Goal: Transaction & Acquisition: Purchase product/service

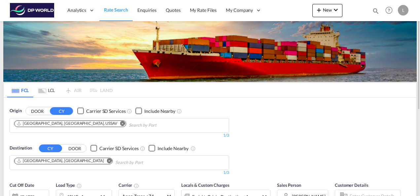
click at [337, 116] on div "Origin DOOR CY Carrier SD Services Include Nearby Savannah, GA, USSAV 1/3 1/ De…" at bounding box center [210, 138] width 413 height 81
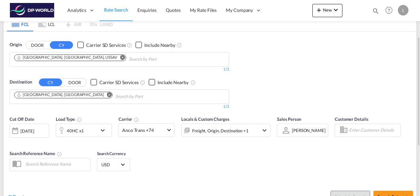
click at [86, 130] on div "40HC x1" at bounding box center [76, 130] width 41 height 13
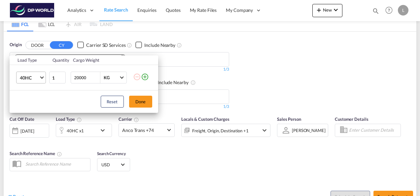
click at [42, 78] on span "Choose: \a40HC" at bounding box center [42, 77] width 4 height 4
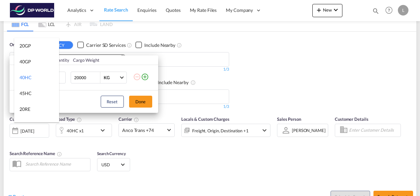
click at [300, 57] on md-backdrop at bounding box center [210, 98] width 420 height 196
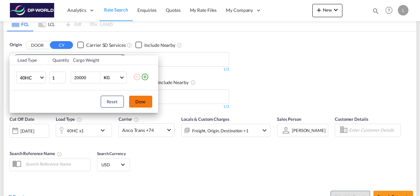
click at [146, 100] on button "Done" at bounding box center [140, 102] width 23 height 12
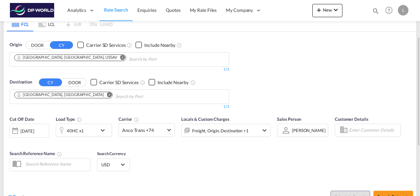
drag, startPoint x: 311, startPoint y: 79, endPoint x: 306, endPoint y: 77, distance: 5.0
click at [311, 79] on div "Origin DOOR CY Carrier SD Services Include Nearby Savannah, GA, USSAV 1/3 1/ De…" at bounding box center [210, 72] width 413 height 81
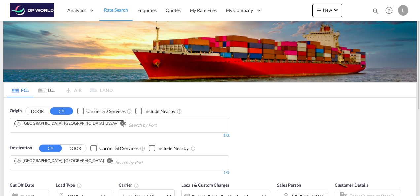
click at [120, 123] on md-icon "Remove" at bounding box center [122, 123] width 5 height 5
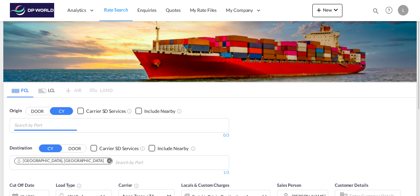
click at [54, 120] on input "Chips input." at bounding box center [45, 125] width 63 height 11
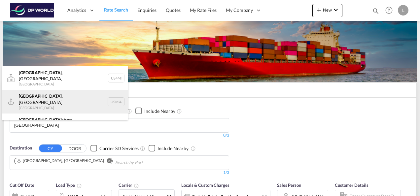
type input "[GEOGRAPHIC_DATA]"
click at [37, 96] on div "[GEOGRAPHIC_DATA] , [GEOGRAPHIC_DATA] [GEOGRAPHIC_DATA] USMIA" at bounding box center [64, 102] width 125 height 24
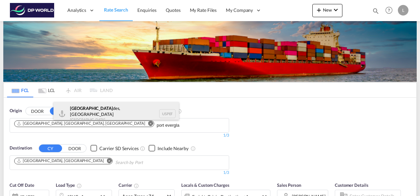
type input "port evergla"
click at [106, 110] on div "[GEOGRAPHIC_DATA] des, [GEOGRAPHIC_DATA] [GEOGRAPHIC_DATA] USPEF" at bounding box center [115, 114] width 125 height 24
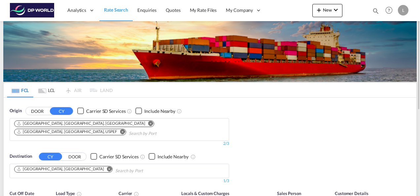
click at [107, 166] on md-icon "Remove" at bounding box center [109, 168] width 5 height 5
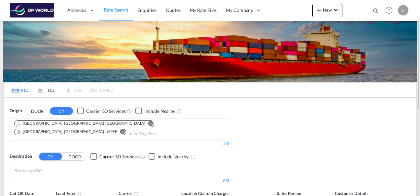
click at [58, 178] on div "0/3" at bounding box center [120, 181] width 220 height 6
click at [58, 164] on body "Analytics Dashboard Rate Search Enquiries Quotes My Rate Files My Company" at bounding box center [210, 98] width 420 height 196
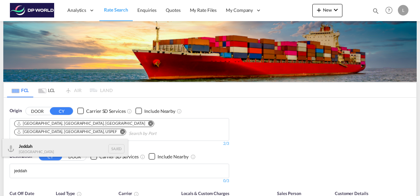
type input "jeddah"
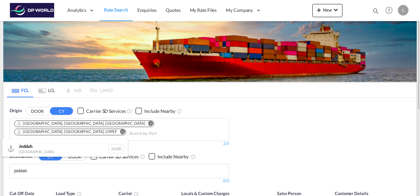
drag, startPoint x: 29, startPoint y: 146, endPoint x: 123, endPoint y: 162, distance: 95.1
click at [30, 146] on div "Jeddah [GEOGRAPHIC_DATA] SAJED" at bounding box center [64, 149] width 125 height 20
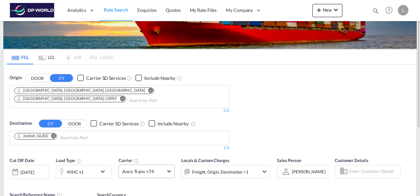
scroll to position [66, 0]
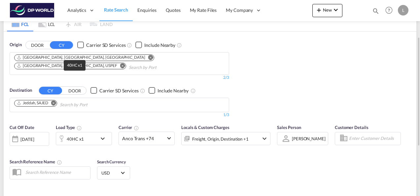
click at [74, 134] on div "40HC x1" at bounding box center [75, 138] width 17 height 9
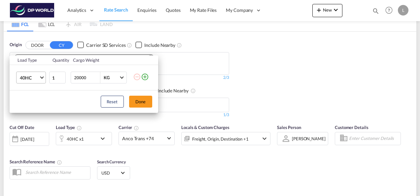
click at [44, 78] on md-select-value "40HC" at bounding box center [32, 77] width 26 height 11
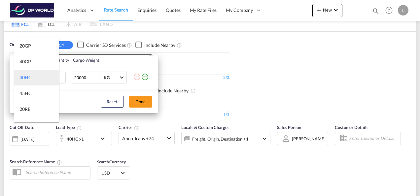
scroll to position [33, 0]
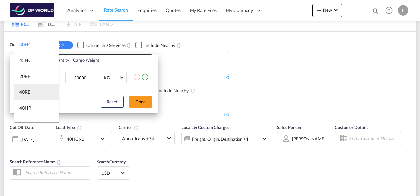
click at [35, 91] on md-option "40RE" at bounding box center [36, 92] width 45 height 16
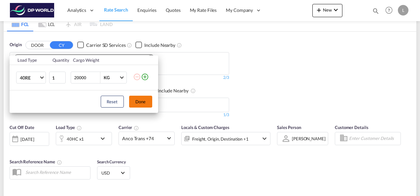
click at [147, 102] on button "Done" at bounding box center [140, 102] width 23 height 12
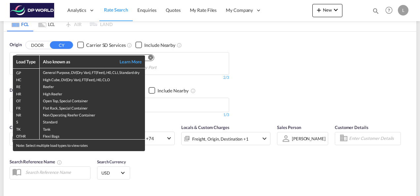
click at [183, 102] on div "Load Type Also known as Learn More GP General Purpose, DV(Dry Van), FT(Feet), H…" at bounding box center [210, 98] width 420 height 196
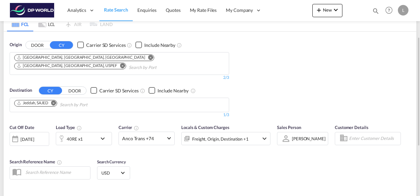
click at [104, 135] on md-icon "icon-chevron-down" at bounding box center [104, 139] width 11 height 8
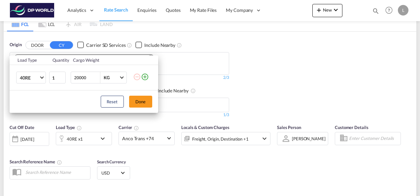
click at [145, 76] on md-icon "icon-plus-circle-outline" at bounding box center [145, 77] width 8 height 8
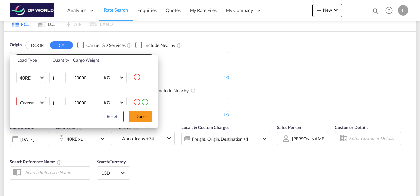
click at [30, 98] on md-select "Choose 20GP 40GP 40HC 45HC 20RE 40RE 40HR 20OT 40OT 20FR 40FR 40NR 20NR 45S 20T…" at bounding box center [31, 103] width 30 height 12
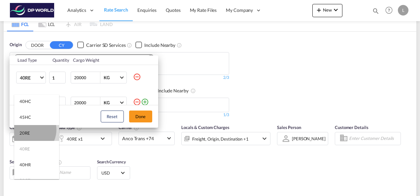
click at [28, 130] on div "20RE" at bounding box center [24, 133] width 11 height 6
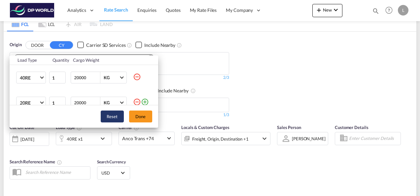
scroll to position [3, 0]
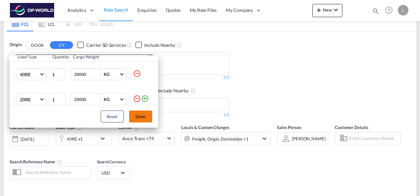
click at [140, 117] on button "Done" at bounding box center [140, 117] width 23 height 12
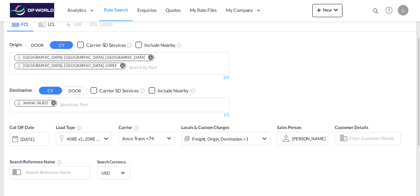
click at [286, 86] on div "Origin DOOR CY Carrier SD Services Include Nearby [GEOGRAPHIC_DATA], [GEOGRAPHI…" at bounding box center [210, 76] width 413 height 89
click at [309, 136] on span "[PERSON_NAME]" at bounding box center [309, 139] width 34 height 6
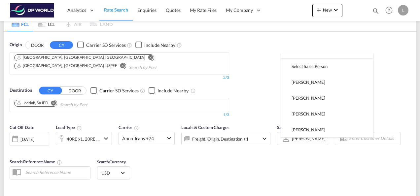
scroll to position [0, 0]
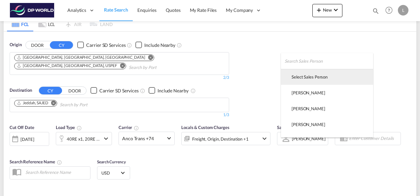
click at [297, 79] on div "Select Sales Person" at bounding box center [310, 77] width 36 height 6
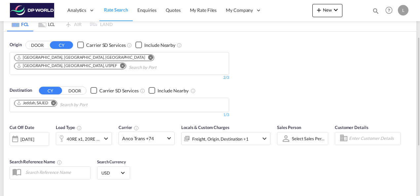
click at [323, 158] on div "Cut Off Date [DATE] [DATE] Load Type 40RE x1, 20RE x1 Carrier Anco Trans +74 On…" at bounding box center [210, 153] width 413 height 64
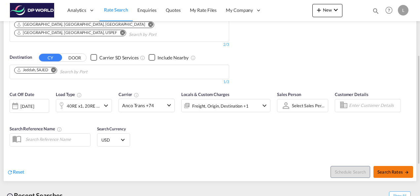
click at [381, 169] on span "Search Rates" at bounding box center [393, 171] width 32 height 5
type input "USMIA,USPEF to SAJED / [DATE]"
